Goal: Find specific page/section

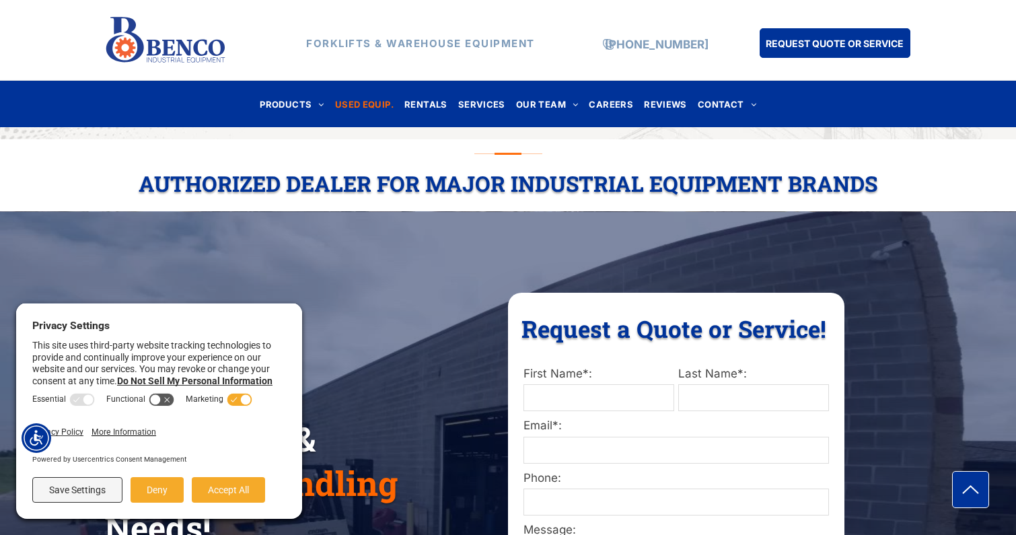
click at [382, 108] on span "USED EQUIP." at bounding box center [364, 104] width 59 height 18
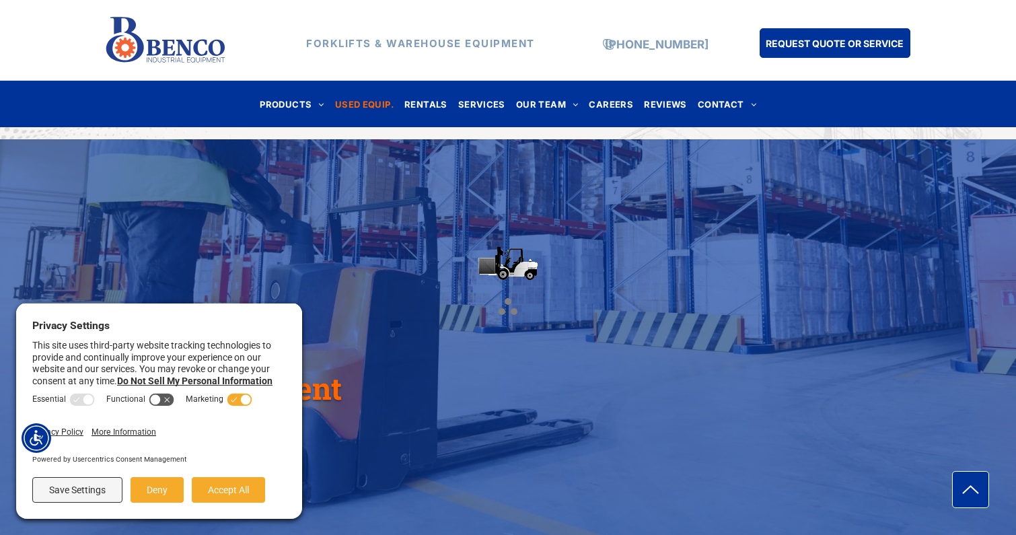
drag, startPoint x: 254, startPoint y: 485, endPoint x: 256, endPoint y: 470, distance: 14.9
click at [254, 485] on button "Accept All" at bounding box center [228, 490] width 73 height 26
click at [258, 489] on div "Used Equipment" at bounding box center [508, 337] width 1016 height 396
